Goal: Task Accomplishment & Management: Use online tool/utility

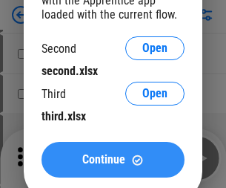
click at [113, 159] on span "Continue" at bounding box center [103, 159] width 43 height 12
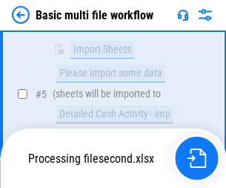
scroll to position [409, 0]
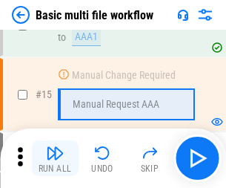
click at [55, 158] on img "button" at bounding box center [55, 153] width 18 height 18
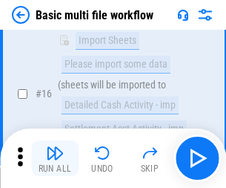
click at [55, 158] on img "button" at bounding box center [55, 153] width 18 height 18
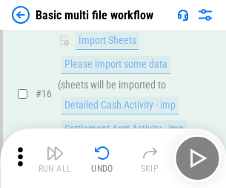
scroll to position [987, 0]
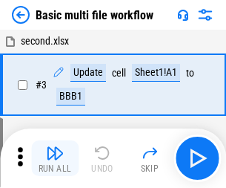
click at [55, 158] on img "button" at bounding box center [55, 153] width 18 height 18
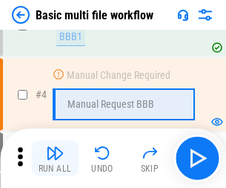
click at [55, 158] on img "button" at bounding box center [55, 153] width 18 height 18
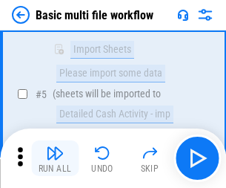
click at [55, 158] on img "button" at bounding box center [55, 153] width 18 height 18
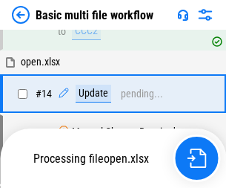
scroll to position [882, 0]
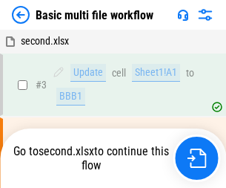
scroll to position [60, 0]
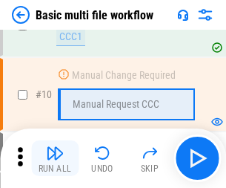
click at [55, 158] on img "button" at bounding box center [55, 153] width 18 height 18
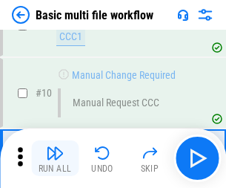
click at [55, 158] on img "button" at bounding box center [55, 153] width 18 height 18
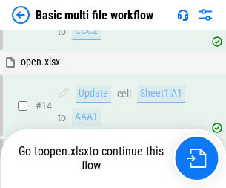
scroll to position [882, 0]
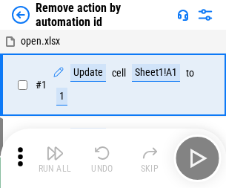
click at [55, 158] on img "button" at bounding box center [55, 153] width 18 height 18
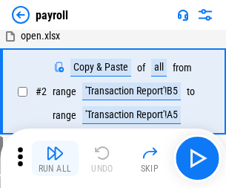
click at [55, 158] on img "button" at bounding box center [55, 153] width 18 height 18
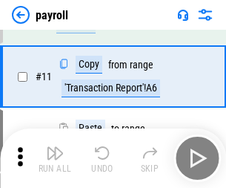
scroll to position [107, 0]
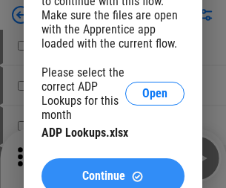
click at [113, 170] on span "Continue" at bounding box center [103, 176] width 43 height 12
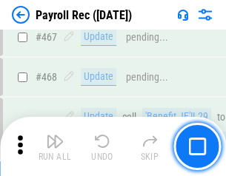
scroll to position [7902, 0]
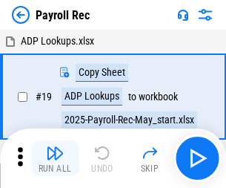
click at [55, 158] on img "button" at bounding box center [55, 153] width 18 height 18
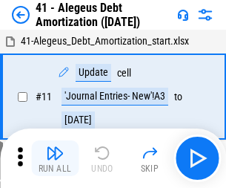
click at [55, 158] on img "button" at bounding box center [55, 153] width 18 height 18
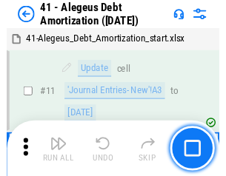
scroll to position [183, 0]
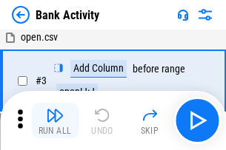
click at [55, 121] on img "button" at bounding box center [55, 116] width 18 height 18
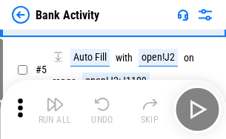
scroll to position [79, 0]
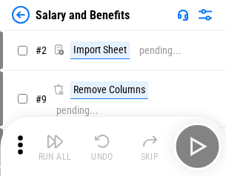
click at [55, 147] on img "button" at bounding box center [55, 142] width 18 height 18
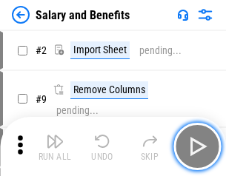
scroll to position [20, 0]
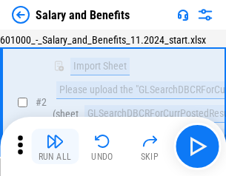
click at [55, 147] on img "button" at bounding box center [55, 142] width 18 height 18
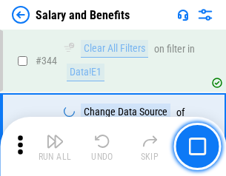
scroll to position [6942, 0]
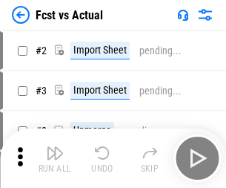
click at [55, 147] on img "button" at bounding box center [55, 153] width 18 height 18
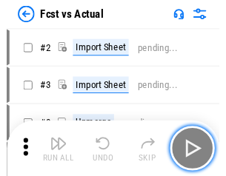
scroll to position [19, 0]
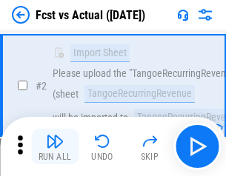
click at [55, 147] on img "button" at bounding box center [55, 142] width 18 height 18
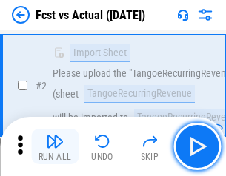
scroll to position [139, 0]
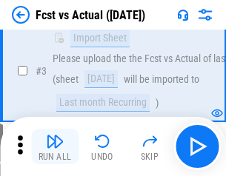
click at [55, 147] on img "button" at bounding box center [55, 142] width 18 height 18
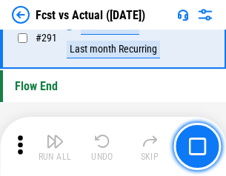
scroll to position [7017, 0]
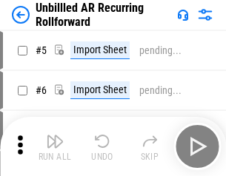
click at [55, 147] on img "button" at bounding box center [55, 142] width 18 height 18
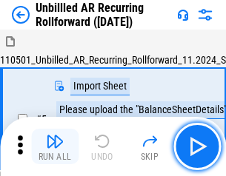
scroll to position [32, 0]
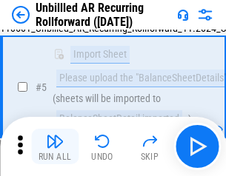
click at [55, 147] on img "button" at bounding box center [55, 142] width 18 height 18
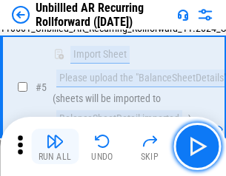
scroll to position [139, 0]
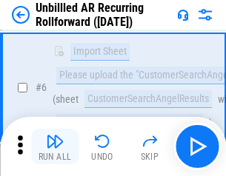
click at [55, 147] on img "button" at bounding box center [55, 142] width 18 height 18
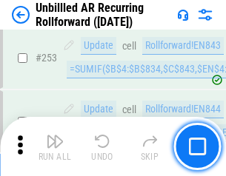
scroll to position [5036, 0]
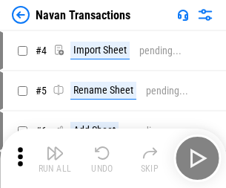
click at [55, 147] on img "button" at bounding box center [55, 153] width 18 height 18
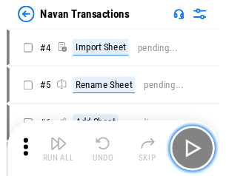
scroll to position [24, 0]
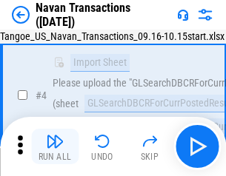
click at [55, 147] on img "button" at bounding box center [55, 142] width 18 height 18
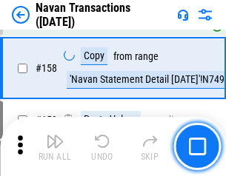
scroll to position [4807, 0]
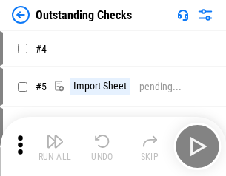
click at [55, 147] on img "button" at bounding box center [55, 142] width 18 height 18
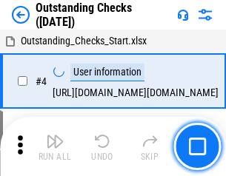
scroll to position [62, 0]
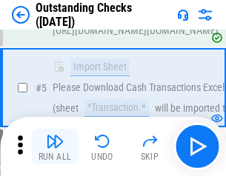
click at [55, 147] on img "button" at bounding box center [55, 142] width 18 height 18
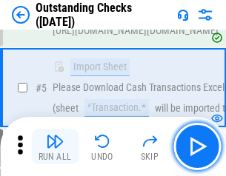
scroll to position [155, 0]
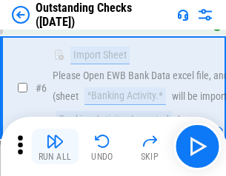
click at [55, 147] on img "button" at bounding box center [55, 142] width 18 height 18
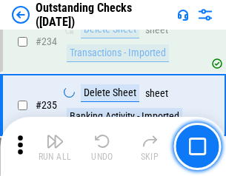
scroll to position [4502, 0]
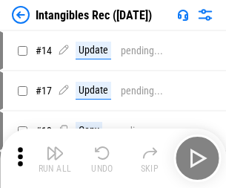
click at [55, 158] on img "button" at bounding box center [55, 153] width 18 height 18
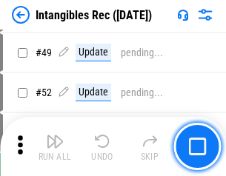
scroll to position [578, 0]
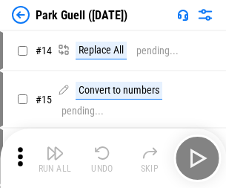
click at [55, 147] on img "button" at bounding box center [55, 153] width 18 height 18
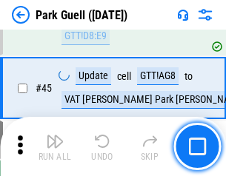
scroll to position [1854, 0]
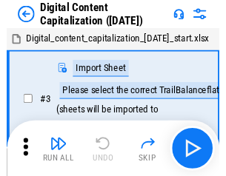
scroll to position [32, 0]
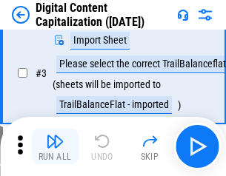
click at [55, 147] on img "button" at bounding box center [55, 142] width 18 height 18
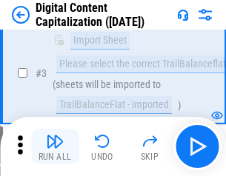
click at [55, 147] on img "button" at bounding box center [55, 142] width 18 height 18
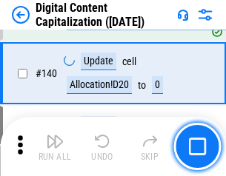
scroll to position [1561, 0]
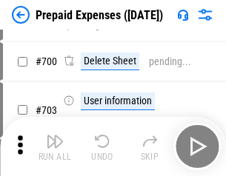
click at [55, 147] on img "button" at bounding box center [55, 142] width 18 height 18
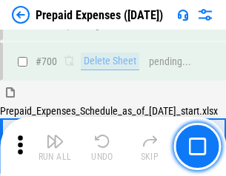
scroll to position [3989, 0]
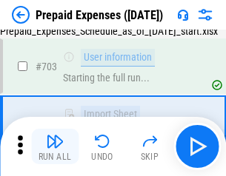
click at [55, 147] on img "button" at bounding box center [55, 142] width 18 height 18
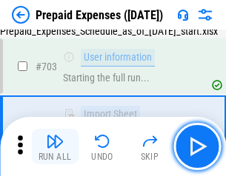
scroll to position [4077, 0]
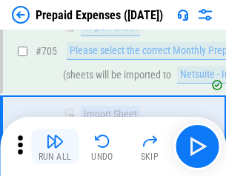
click at [55, 147] on img "button" at bounding box center [55, 142] width 18 height 18
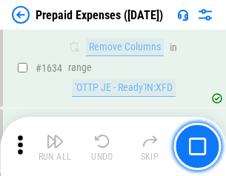
scroll to position [14436, 0]
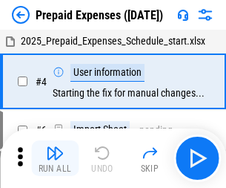
click at [55, 158] on img "button" at bounding box center [55, 153] width 18 height 18
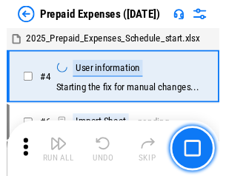
scroll to position [65, 0]
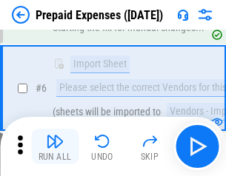
click at [55, 147] on img "button" at bounding box center [55, 142] width 18 height 18
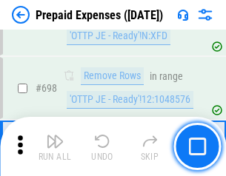
scroll to position [5163, 0]
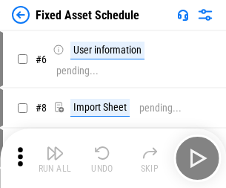
click at [55, 158] on img "button" at bounding box center [55, 153] width 18 height 18
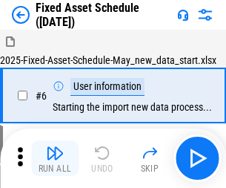
click at [55, 147] on img "button" at bounding box center [55, 153] width 18 height 18
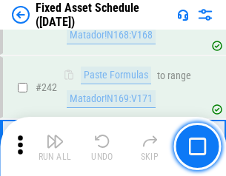
scroll to position [4593, 0]
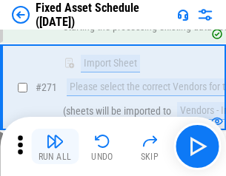
click at [55, 147] on img "button" at bounding box center [55, 142] width 18 height 18
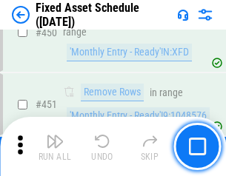
scroll to position [6628, 0]
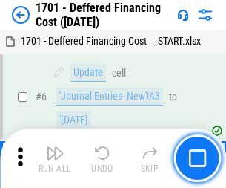
scroll to position [178, 0]
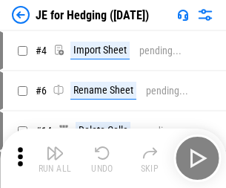
click at [55, 147] on img "button" at bounding box center [55, 153] width 18 height 18
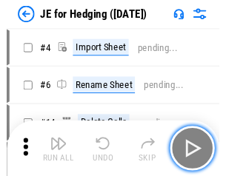
scroll to position [2, 0]
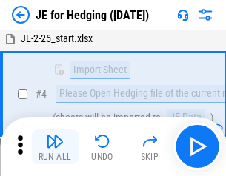
click at [55, 147] on img "button" at bounding box center [55, 142] width 18 height 18
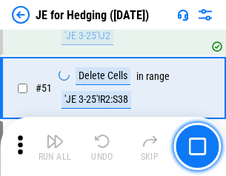
scroll to position [960, 0]
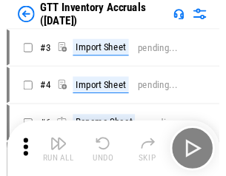
scroll to position [2, 0]
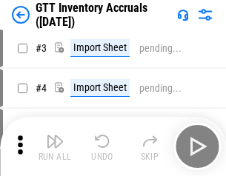
click at [55, 147] on img "button" at bounding box center [55, 142] width 18 height 18
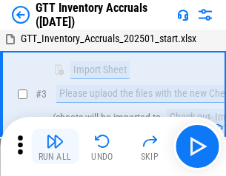
click at [55, 147] on img "button" at bounding box center [55, 142] width 18 height 18
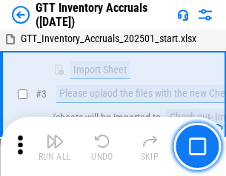
scroll to position [96, 0]
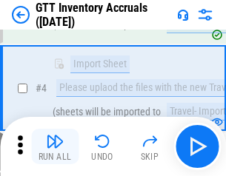
click at [55, 147] on img "button" at bounding box center [55, 142] width 18 height 18
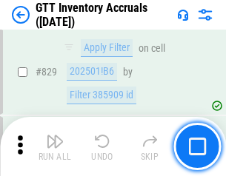
scroll to position [11254, 0]
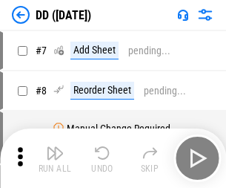
click at [55, 158] on img "button" at bounding box center [55, 153] width 18 height 18
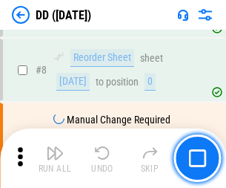
scroll to position [143, 0]
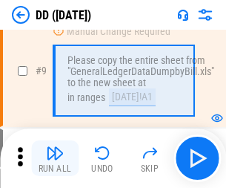
click at [55, 158] on img "button" at bounding box center [55, 153] width 18 height 18
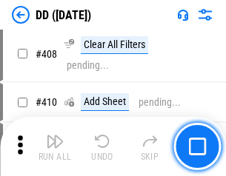
scroll to position [6634, 0]
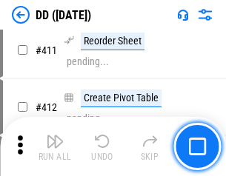
click at [55, 147] on img "button" at bounding box center [55, 142] width 18 height 18
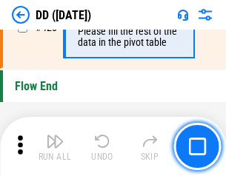
scroll to position [7096, 0]
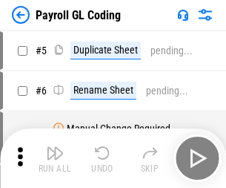
click at [55, 158] on img "button" at bounding box center [55, 153] width 18 height 18
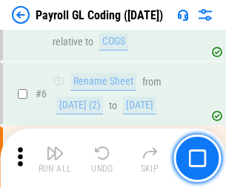
scroll to position [178, 0]
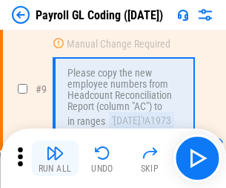
click at [55, 158] on img "button" at bounding box center [55, 153] width 18 height 18
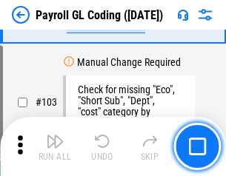
scroll to position [3479, 0]
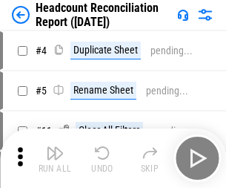
click at [55, 158] on img "button" at bounding box center [55, 153] width 18 height 18
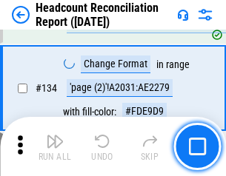
scroll to position [1782, 0]
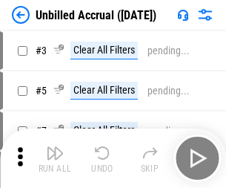
click at [55, 158] on img "button" at bounding box center [55, 153] width 18 height 18
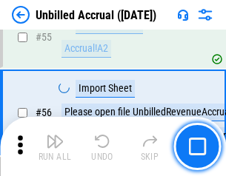
scroll to position [1548, 0]
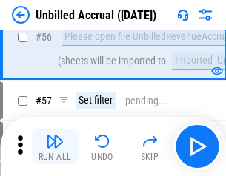
click at [55, 147] on img "button" at bounding box center [55, 142] width 18 height 18
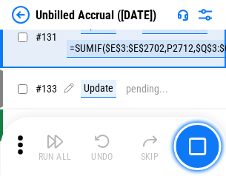
scroll to position [4416, 0]
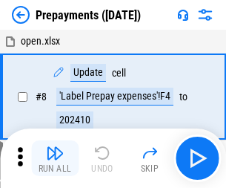
click at [55, 158] on img "button" at bounding box center [55, 153] width 18 height 18
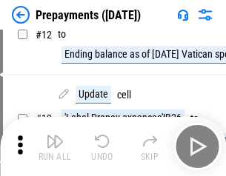
scroll to position [93, 0]
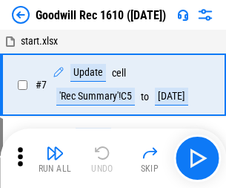
scroll to position [254, 0]
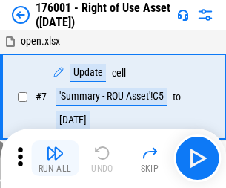
click at [55, 158] on img "button" at bounding box center [55, 153] width 18 height 18
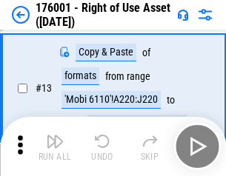
scroll to position [96, 0]
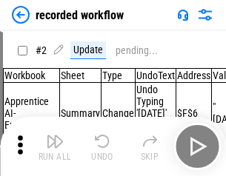
click at [55, 147] on img "button" at bounding box center [55, 142] width 18 height 18
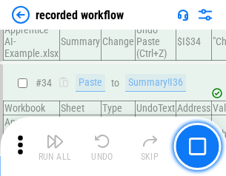
scroll to position [4634, 0]
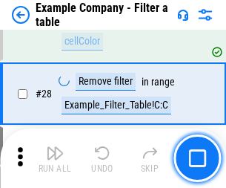
scroll to position [1357, 0]
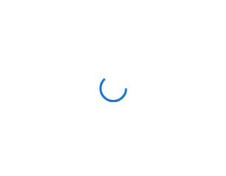
scroll to position [23, 0]
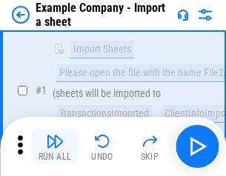
click at [55, 147] on img "button" at bounding box center [55, 142] width 18 height 18
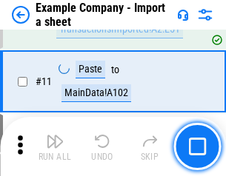
scroll to position [328, 0]
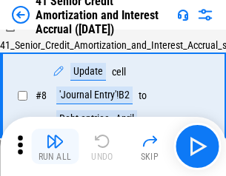
click at [55, 147] on img "button" at bounding box center [55, 142] width 18 height 18
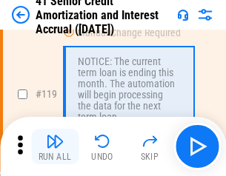
click at [55, 147] on img "button" at bounding box center [55, 142] width 18 height 18
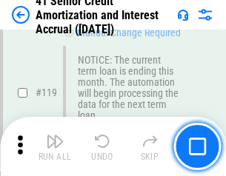
scroll to position [1399, 0]
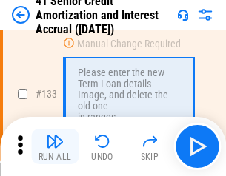
click at [55, 147] on img "button" at bounding box center [55, 142] width 18 height 18
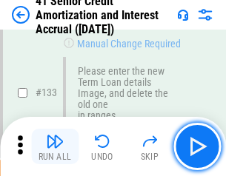
scroll to position [1549, 0]
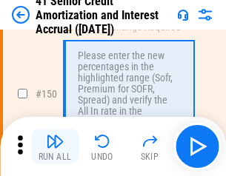
click at [55, 147] on img "button" at bounding box center [55, 142] width 18 height 18
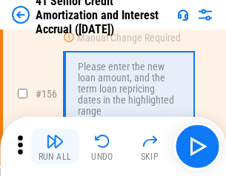
click at [55, 147] on img "button" at bounding box center [55, 142] width 18 height 18
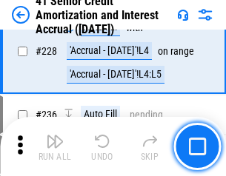
scroll to position [3321, 0]
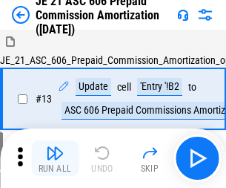
click at [55, 147] on img "button" at bounding box center [55, 153] width 18 height 18
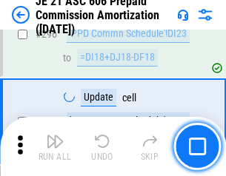
scroll to position [2728, 0]
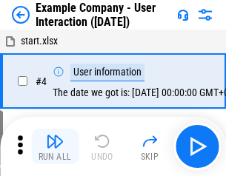
click at [55, 147] on img "button" at bounding box center [55, 142] width 18 height 18
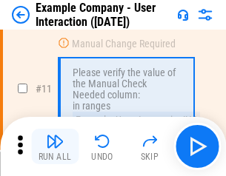
click at [55, 147] on img "button" at bounding box center [55, 142] width 18 height 18
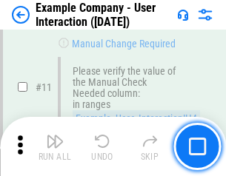
scroll to position [321, 0]
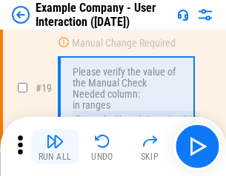
click at [55, 147] on img "button" at bounding box center [55, 142] width 18 height 18
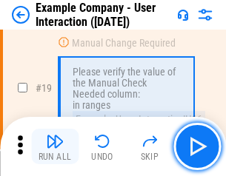
click at [55, 147] on img "button" at bounding box center [55, 142] width 18 height 18
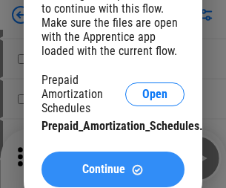
click at [113, 169] on span "Continue" at bounding box center [103, 169] width 43 height 12
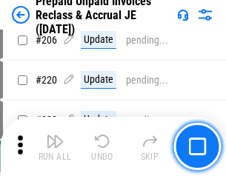
scroll to position [1922, 0]
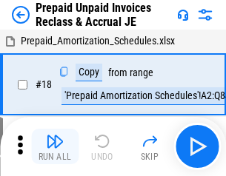
click at [55, 147] on img "button" at bounding box center [55, 142] width 18 height 18
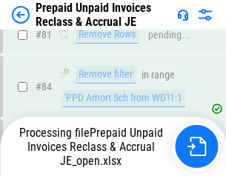
scroll to position [995, 0]
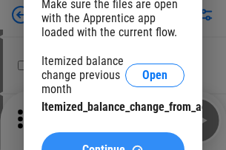
click at [113, 145] on span "Continue" at bounding box center [103, 151] width 43 height 12
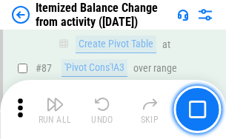
scroll to position [1449, 0]
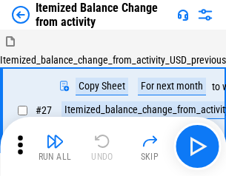
scroll to position [23, 0]
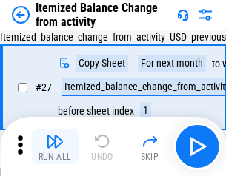
click at [55, 147] on img "button" at bounding box center [55, 142] width 18 height 18
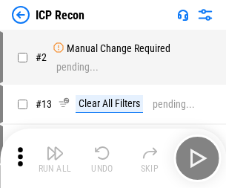
scroll to position [7, 0]
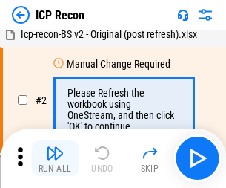
click at [55, 158] on img "button" at bounding box center [55, 153] width 18 height 18
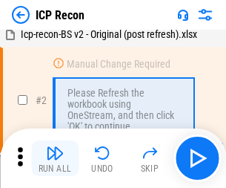
click at [55, 158] on img "button" at bounding box center [55, 153] width 18 height 18
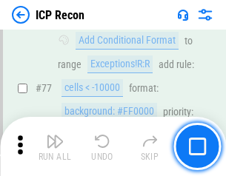
scroll to position [1332, 0]
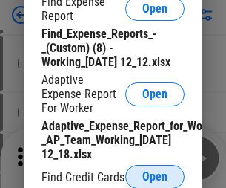
click at [155, 176] on span "Open" at bounding box center [154, 177] width 25 height 12
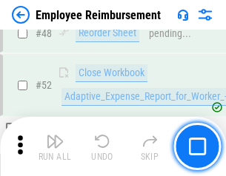
scroll to position [1102, 0]
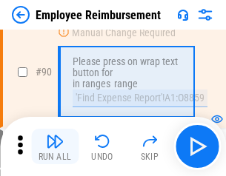
click at [55, 147] on img "button" at bounding box center [55, 142] width 18 height 18
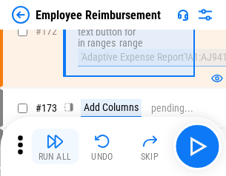
click at [55, 147] on img "button" at bounding box center [55, 142] width 18 height 18
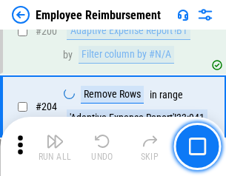
scroll to position [3751, 0]
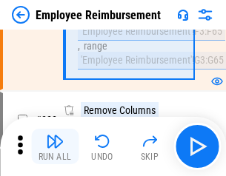
click at [55, 147] on img "button" at bounding box center [55, 142] width 18 height 18
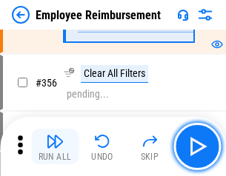
click at [55, 147] on img "button" at bounding box center [55, 142] width 18 height 18
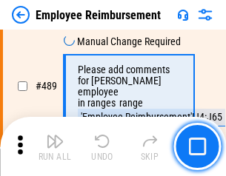
scroll to position [9424, 0]
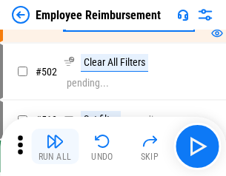
click at [55, 147] on img "button" at bounding box center [55, 142] width 18 height 18
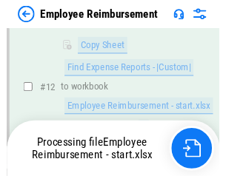
scroll to position [693, 0]
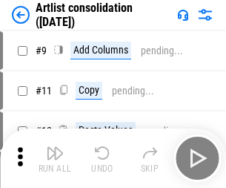
click at [55, 158] on img "button" at bounding box center [55, 153] width 18 height 18
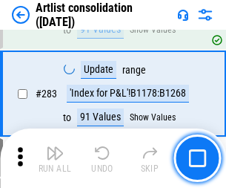
scroll to position [6132, 0]
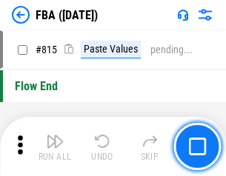
scroll to position [13273, 0]
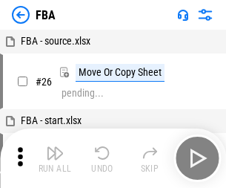
scroll to position [15, 0]
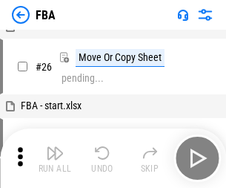
click at [55, 158] on img "button" at bounding box center [55, 153] width 18 height 18
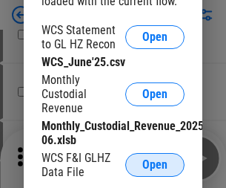
click at [155, 165] on span "Open" at bounding box center [154, 165] width 25 height 12
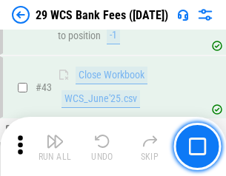
scroll to position [606, 0]
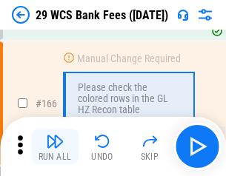
click at [55, 147] on img "button" at bounding box center [55, 142] width 18 height 18
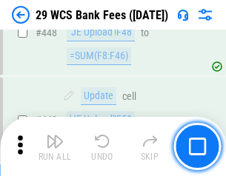
scroll to position [7179, 0]
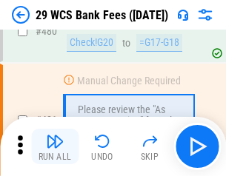
click at [55, 147] on img "button" at bounding box center [55, 142] width 18 height 18
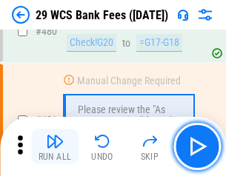
scroll to position [7645, 0]
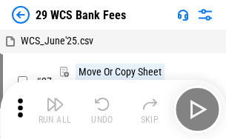
scroll to position [27, 0]
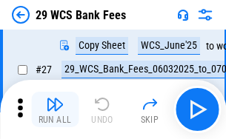
click at [55, 110] on img "button" at bounding box center [55, 105] width 18 height 18
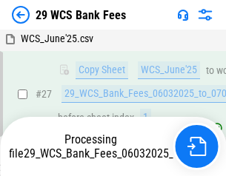
scroll to position [296, 0]
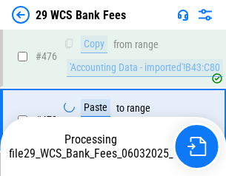
scroll to position [7628, 0]
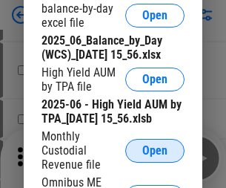
click at [155, 156] on span "Open" at bounding box center [154, 151] width 25 height 12
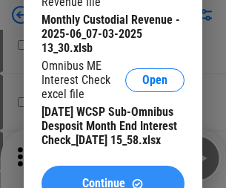
click at [113, 177] on span "Continue" at bounding box center [103, 183] width 43 height 12
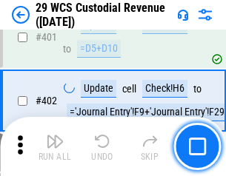
scroll to position [6867, 0]
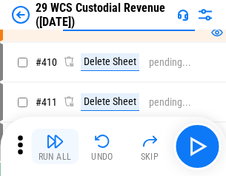
click at [55, 147] on img "button" at bounding box center [55, 142] width 18 height 18
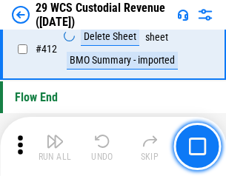
scroll to position [7081, 0]
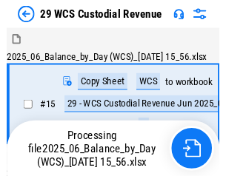
scroll to position [36, 0]
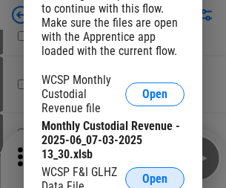
click at [155, 176] on span "Open" at bounding box center [154, 179] width 25 height 12
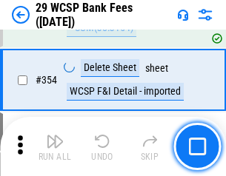
scroll to position [4929, 0]
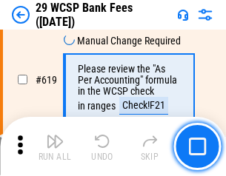
click at [55, 147] on img "button" at bounding box center [55, 142] width 18 height 18
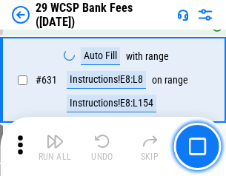
scroll to position [8546, 0]
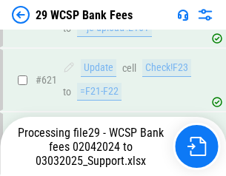
scroll to position [8343, 0]
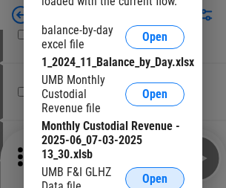
click at [155, 176] on span "Open" at bounding box center [154, 179] width 25 height 12
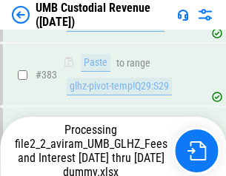
scroll to position [5461, 0]
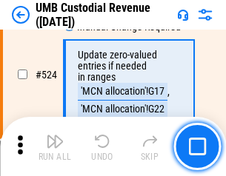
click at [55, 147] on img "button" at bounding box center [55, 142] width 18 height 18
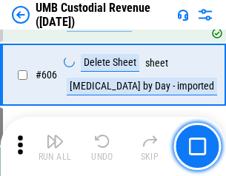
scroll to position [8558, 0]
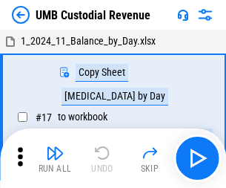
scroll to position [11, 0]
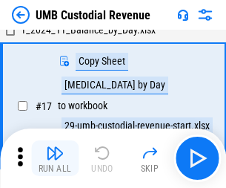
click at [55, 158] on img "button" at bounding box center [55, 153] width 18 height 18
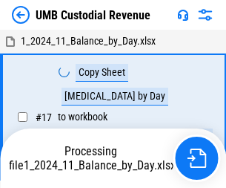
scroll to position [11, 0]
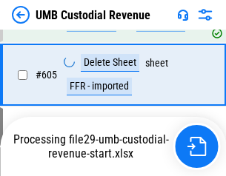
scroll to position [8524, 0]
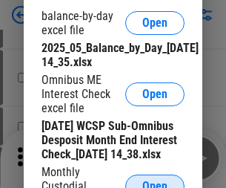
click at [155, 180] on span "Open" at bounding box center [154, 186] width 25 height 12
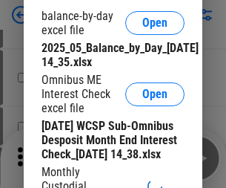
scroll to position [282, 0]
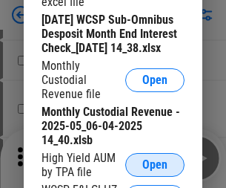
click at [155, 171] on span "Open" at bounding box center [154, 165] width 25 height 12
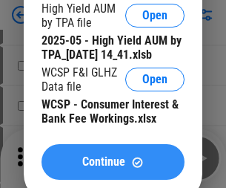
click at [113, 168] on span "Continue" at bounding box center [103, 162] width 43 height 12
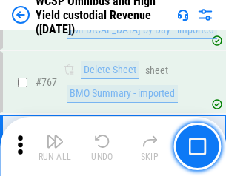
scroll to position [12081, 0]
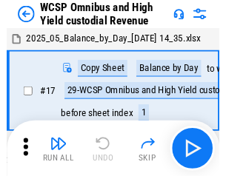
scroll to position [8, 0]
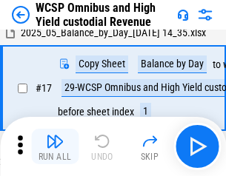
click at [55, 147] on img "button" at bounding box center [55, 142] width 18 height 18
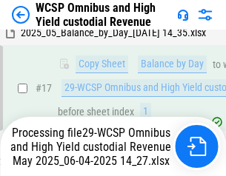
scroll to position [308, 0]
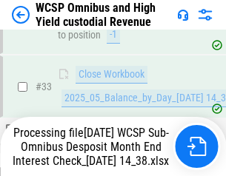
scroll to position [734, 0]
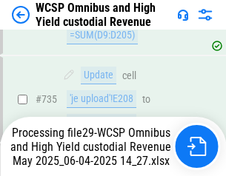
scroll to position [11920, 0]
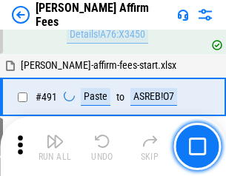
scroll to position [4032, 0]
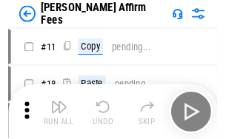
scroll to position [15, 0]
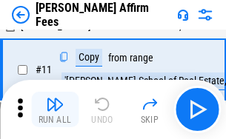
click at [55, 110] on img "button" at bounding box center [55, 105] width 18 height 18
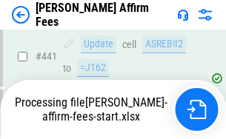
scroll to position [3889, 0]
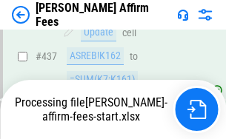
scroll to position [3365, 0]
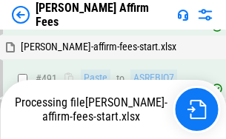
scroll to position [4050, 0]
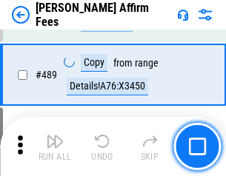
scroll to position [3870, 0]
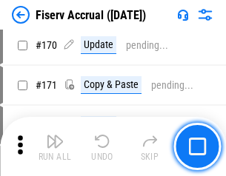
scroll to position [3106, 0]
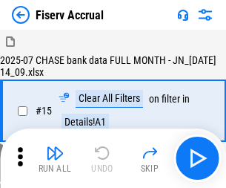
scroll to position [19, 0]
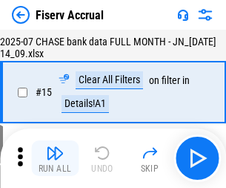
click at [55, 158] on img "button" at bounding box center [55, 153] width 18 height 18
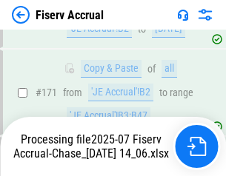
scroll to position [3997, 0]
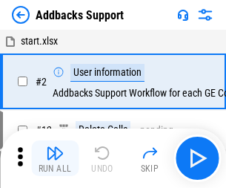
click at [55, 147] on img "button" at bounding box center [55, 153] width 18 height 18
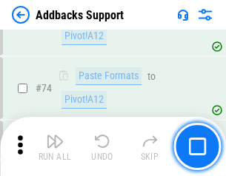
scroll to position [1079, 0]
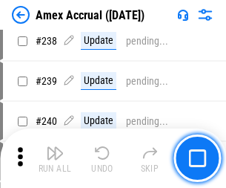
scroll to position [3123, 0]
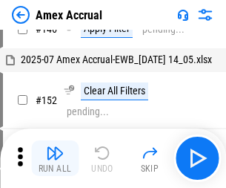
click at [55, 158] on img "button" at bounding box center [55, 153] width 18 height 18
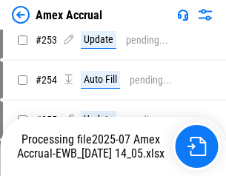
scroll to position [3653, 0]
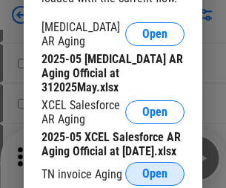
click at [155, 169] on span "Open" at bounding box center [154, 174] width 25 height 12
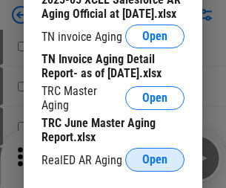
click at [155, 155] on span "Open" at bounding box center [154, 159] width 25 height 12
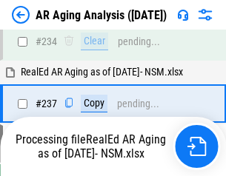
scroll to position [2298, 0]
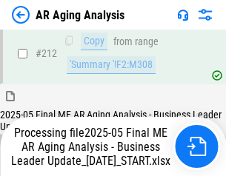
scroll to position [2281, 0]
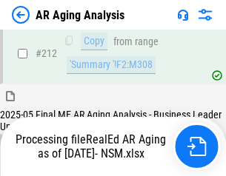
scroll to position [2217, 0]
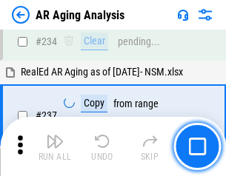
scroll to position [2281, 0]
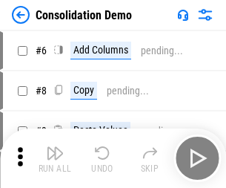
click at [55, 158] on img "button" at bounding box center [55, 153] width 18 height 18
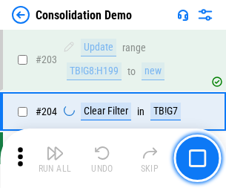
scroll to position [4649, 0]
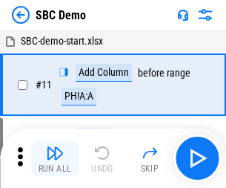
click at [55, 158] on img "button" at bounding box center [55, 153] width 18 height 18
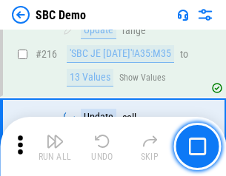
scroll to position [3660, 0]
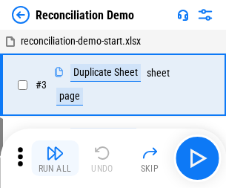
click at [55, 158] on img "button" at bounding box center [55, 153] width 18 height 18
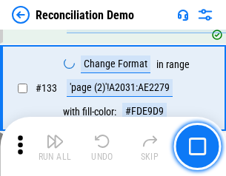
scroll to position [1761, 0]
